Goal: Find specific page/section: Find specific page/section

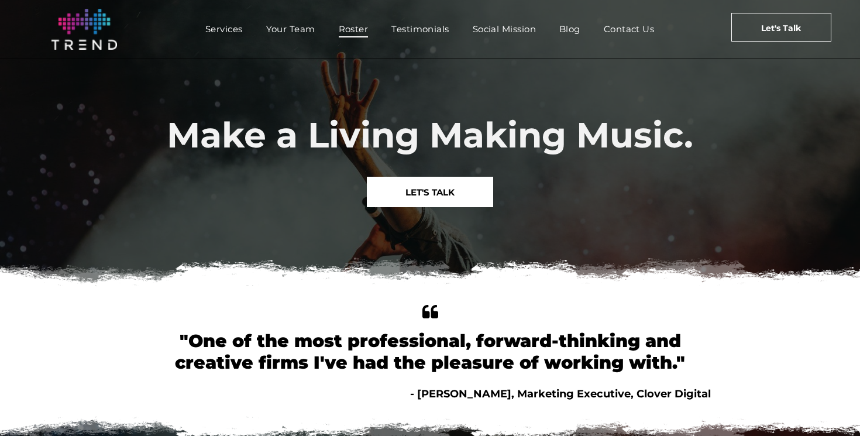
click at [356, 34] on span "Roster" at bounding box center [354, 28] width 30 height 17
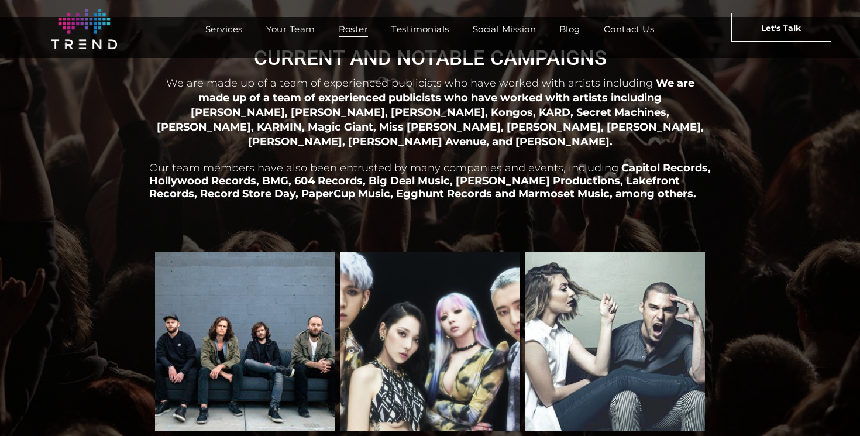
scroll to position [40, 0]
